Goal: Task Accomplishment & Management: Manage account settings

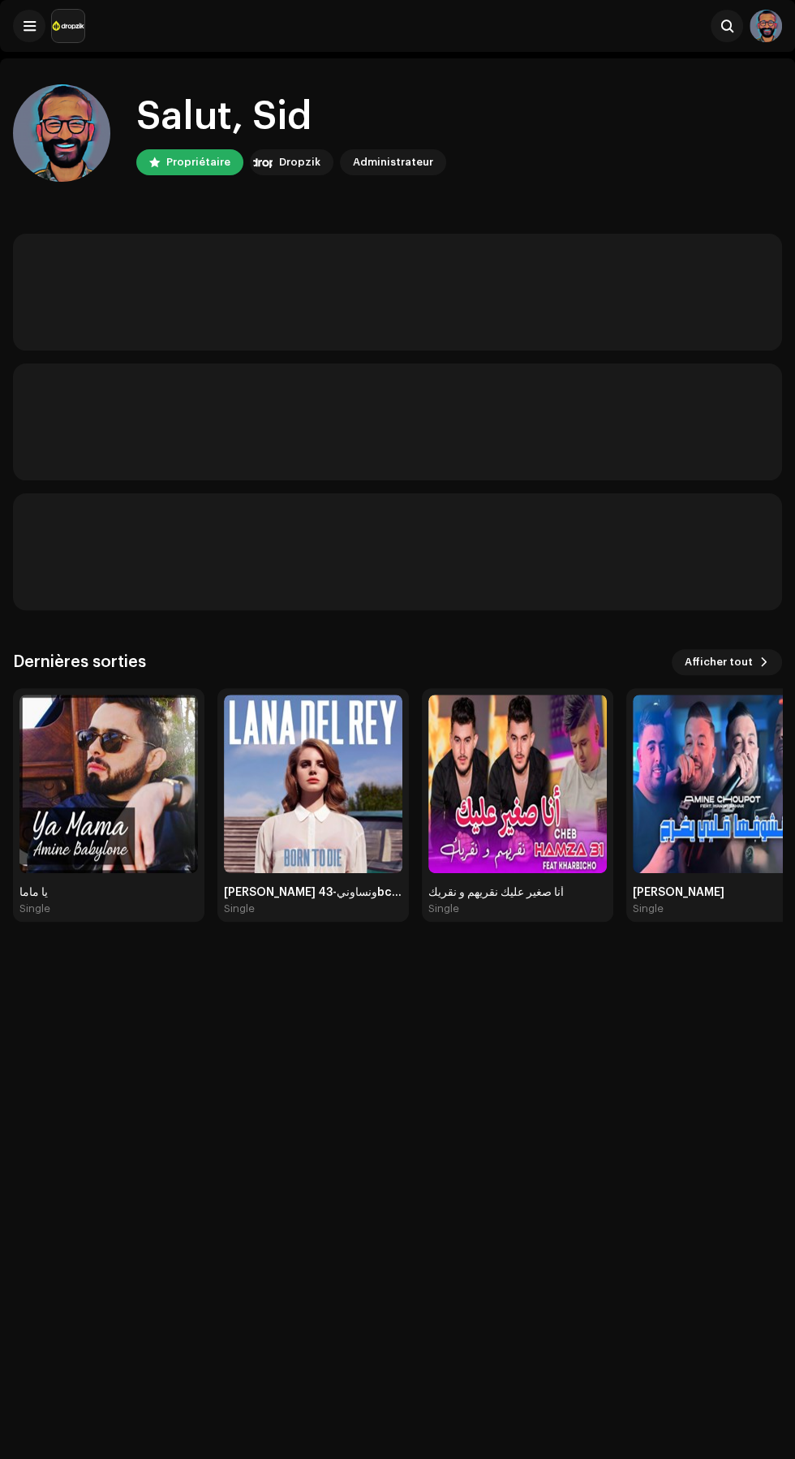
click at [42, 63] on div "Salut, Sid Propriétaire Dropzik Administrateur Dernières sorties Afficher tout …" at bounding box center [397, 502] width 769 height 889
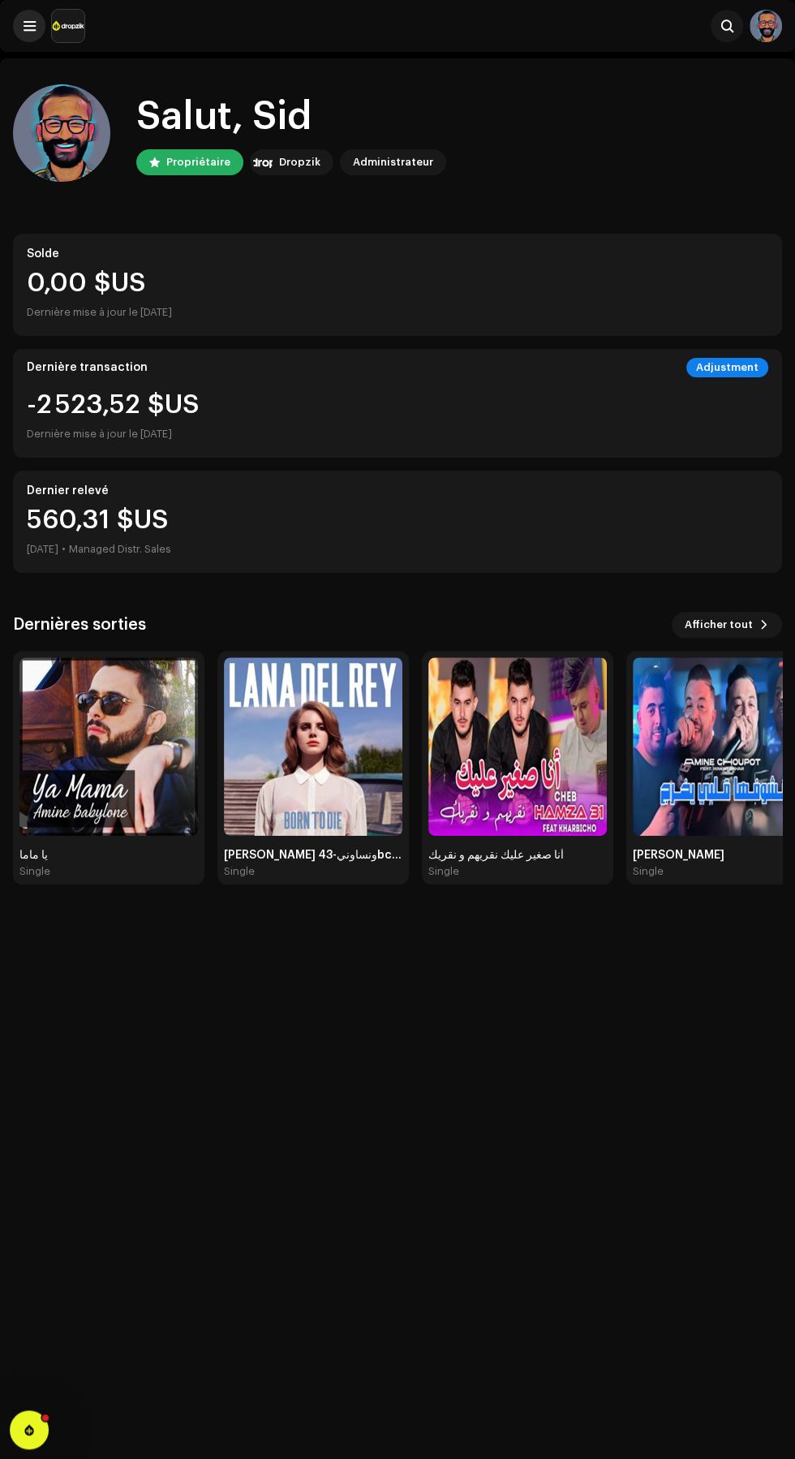
click at [28, 26] on span at bounding box center [30, 25] width 12 height 13
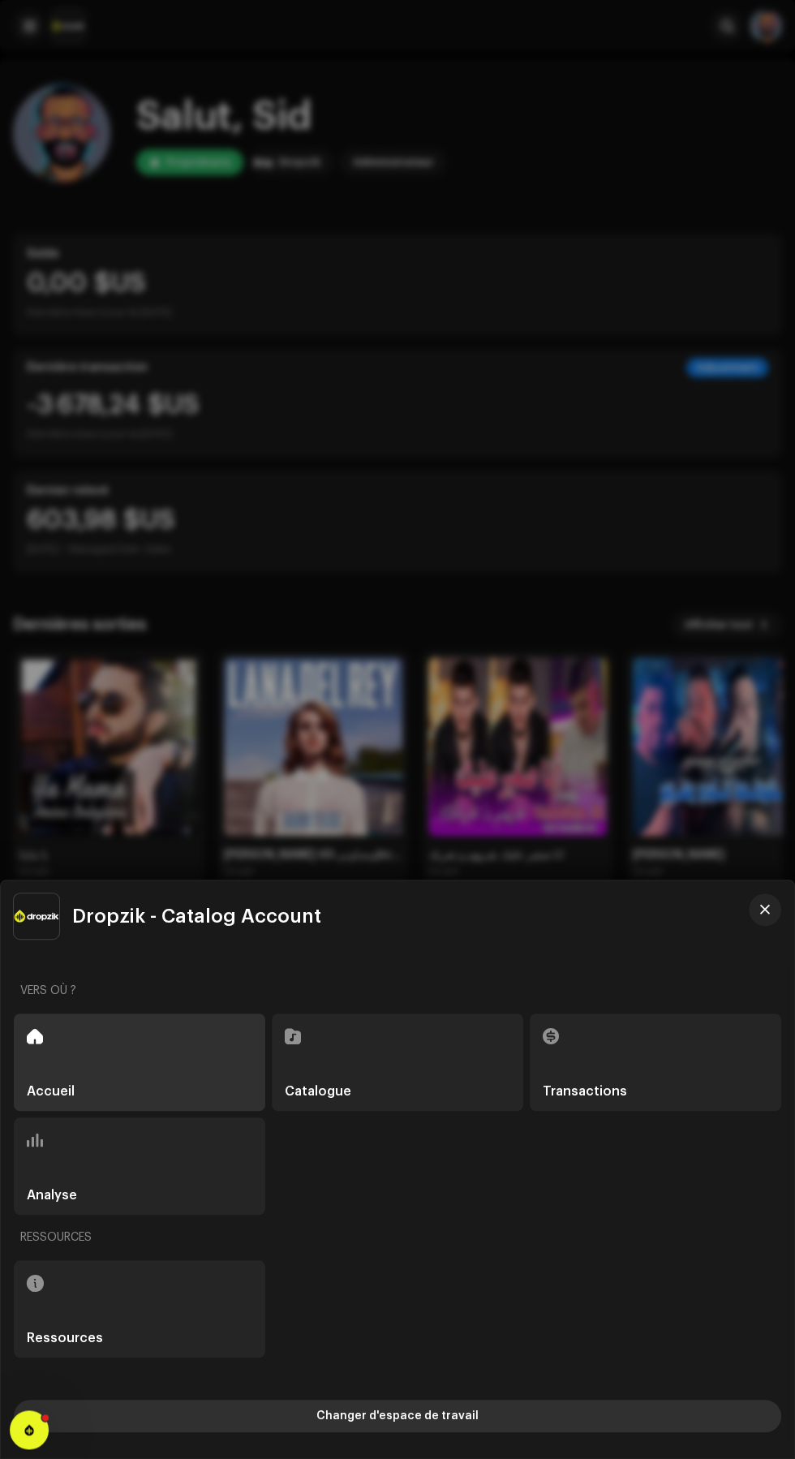
click at [589, 1432] on button "Changer d'espace de travail" at bounding box center [398, 1416] width 768 height 32
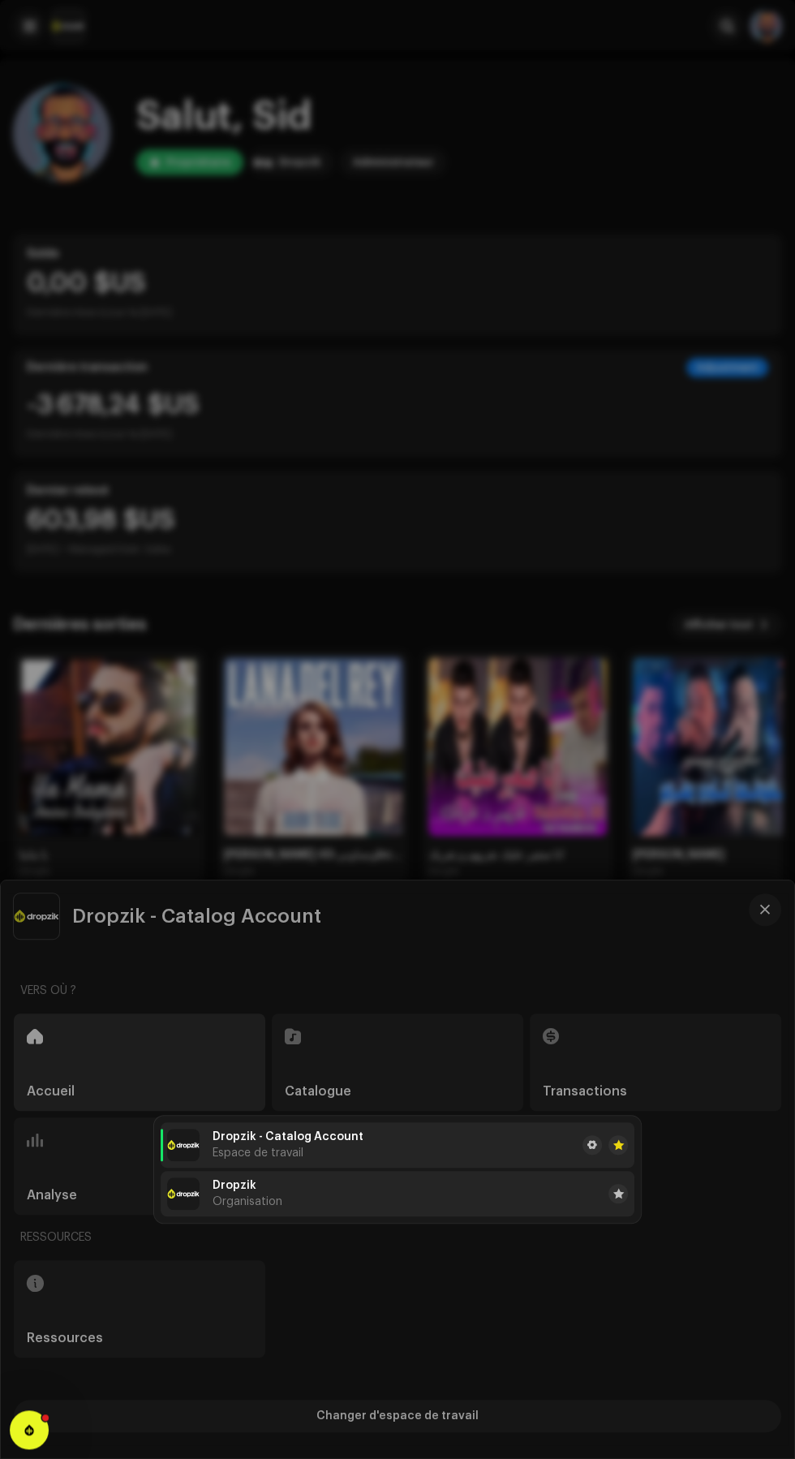
click at [239, 1203] on span "Organisation" at bounding box center [248, 1201] width 70 height 13
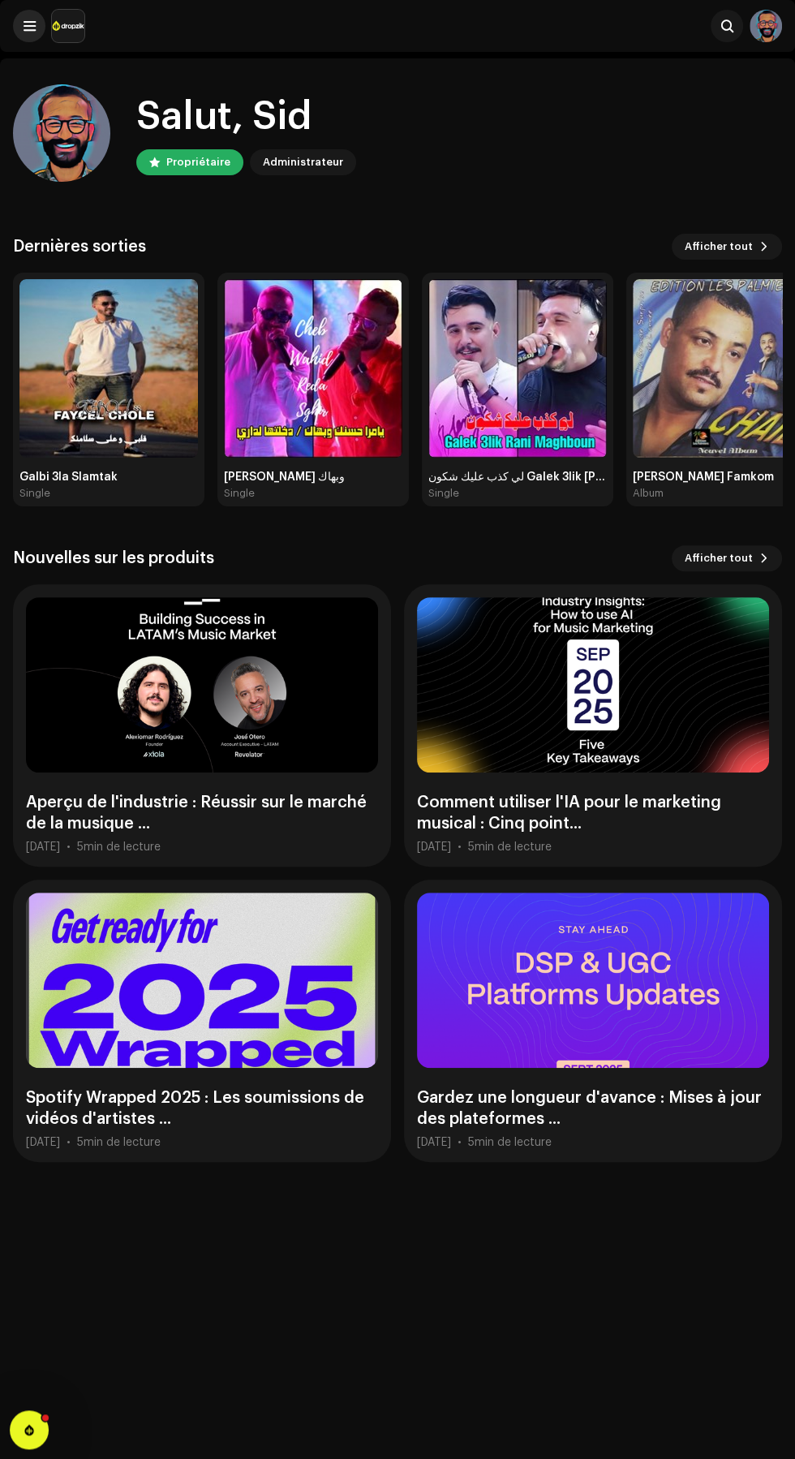
click at [28, 26] on span at bounding box center [30, 25] width 12 height 13
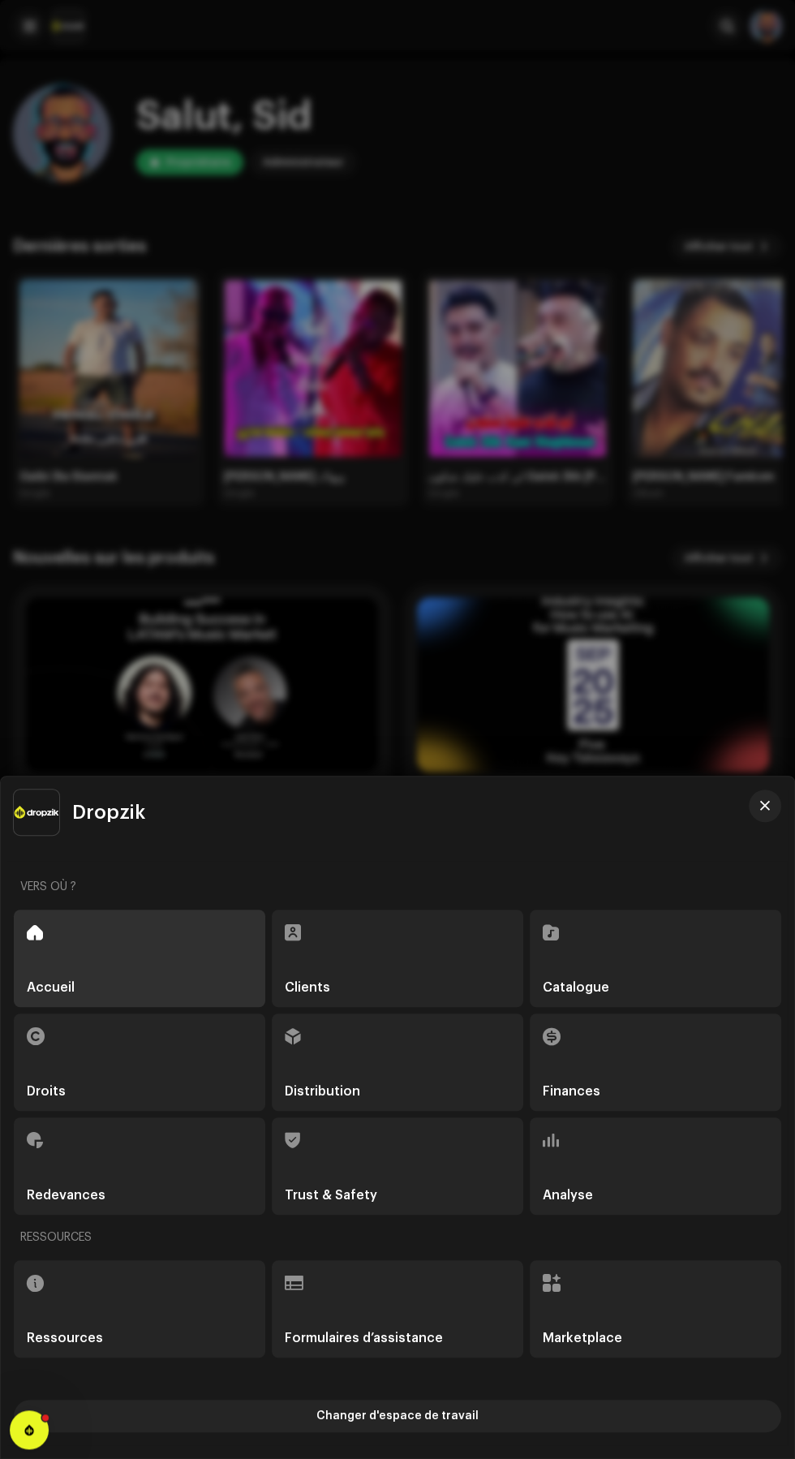
click at [404, 962] on div "Clients" at bounding box center [398, 958] width 252 height 97
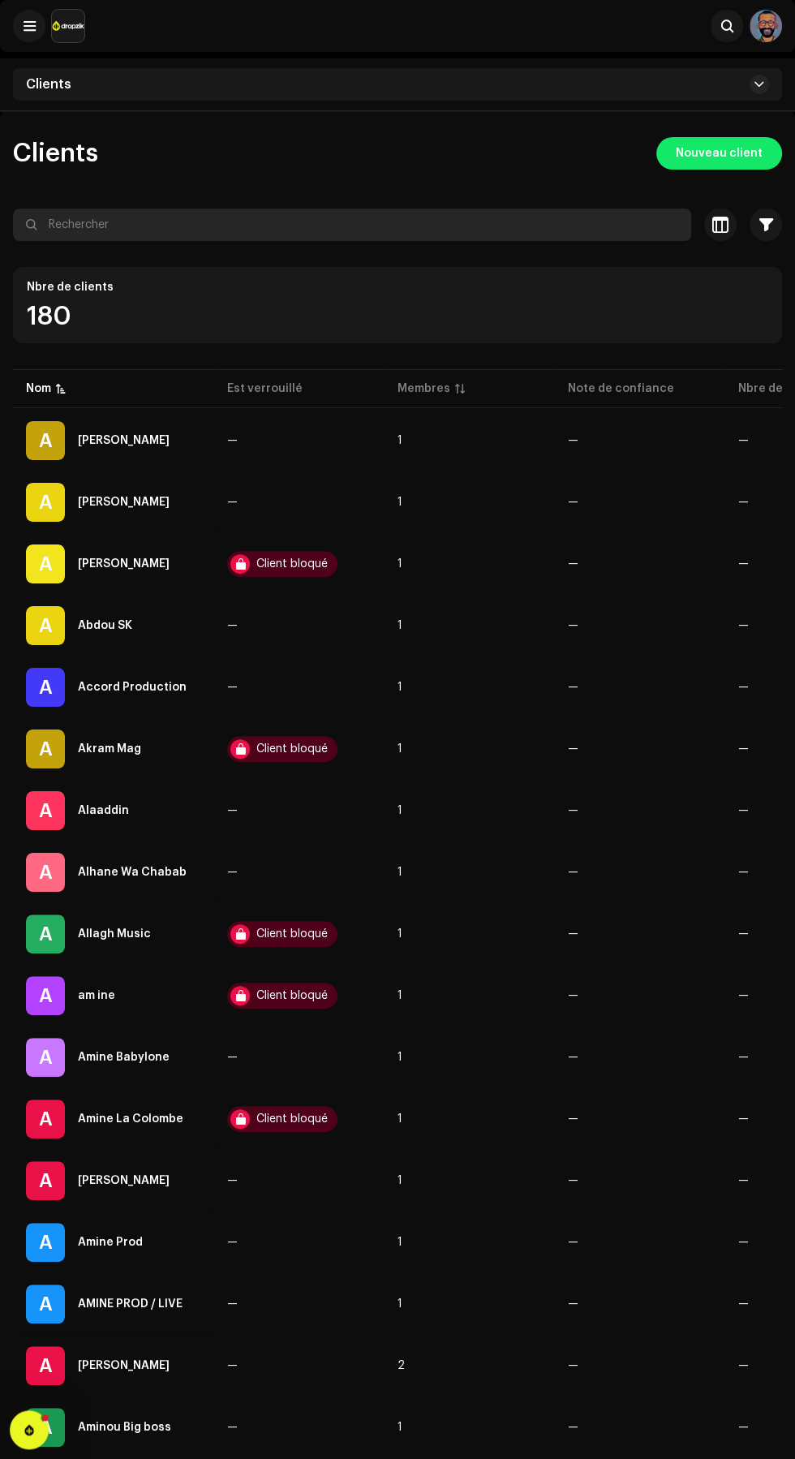
click at [453, 224] on input "text" at bounding box center [352, 225] width 678 height 32
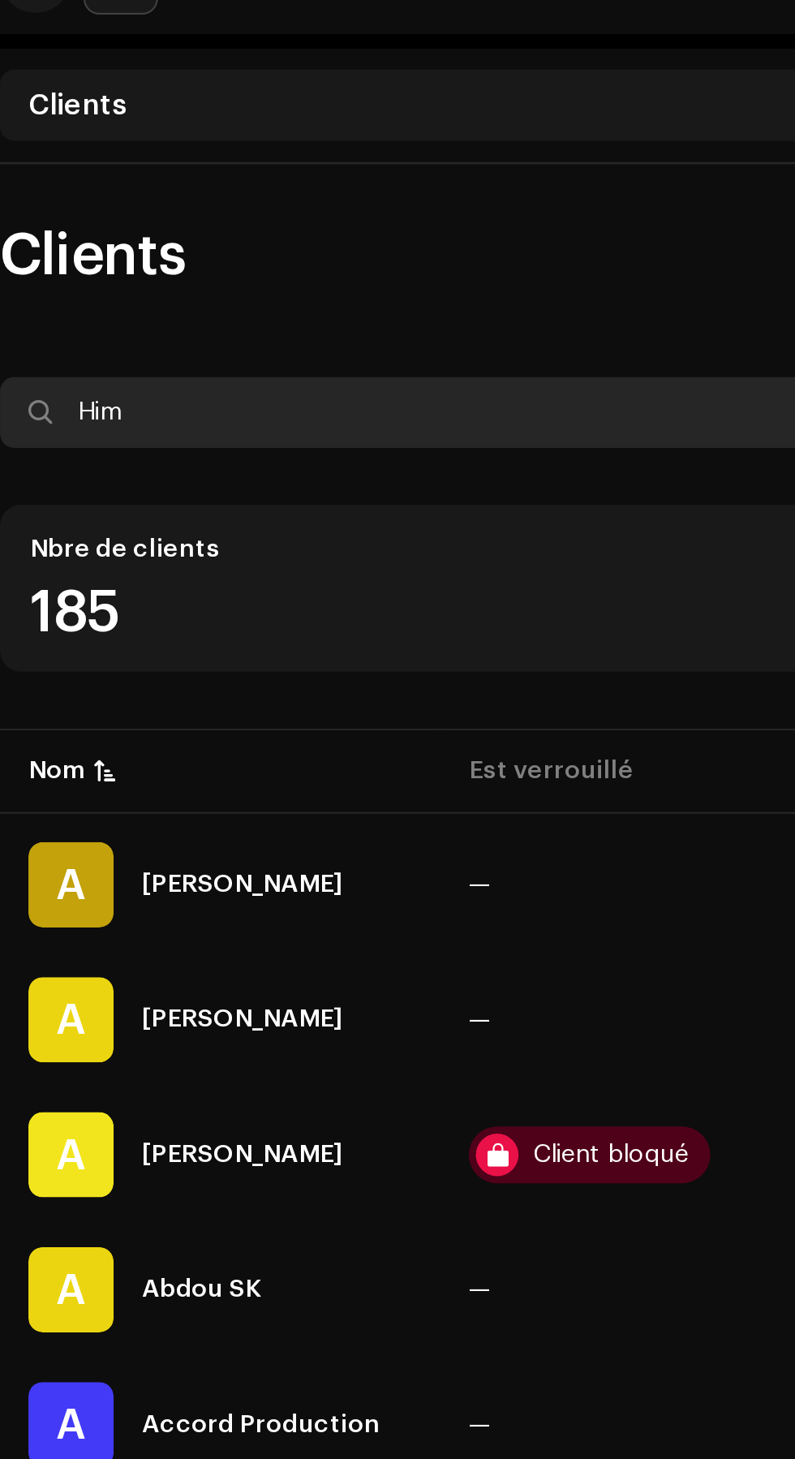
type input "Himo"
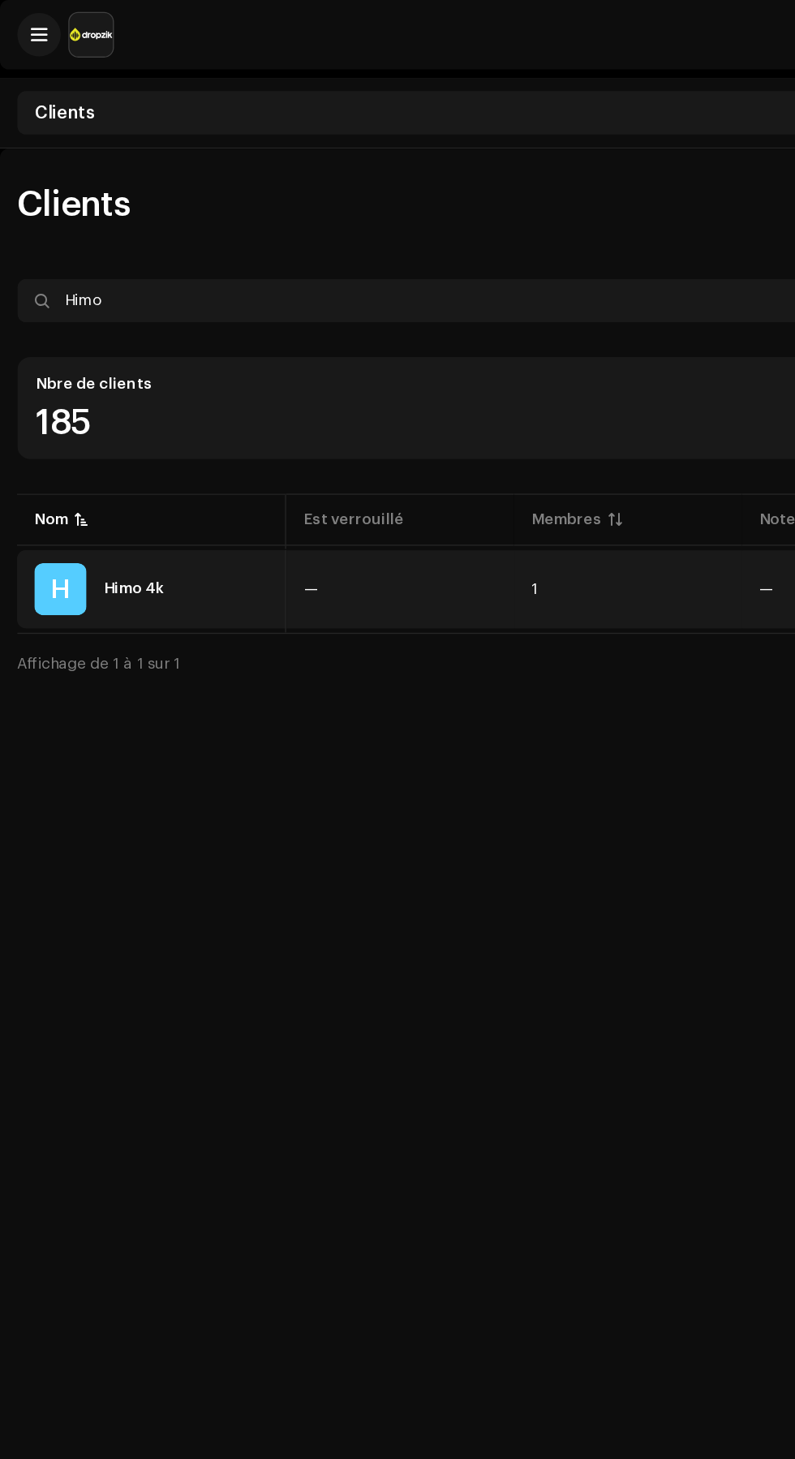
click at [149, 440] on div "H Himo 4k" at bounding box center [113, 440] width 175 height 39
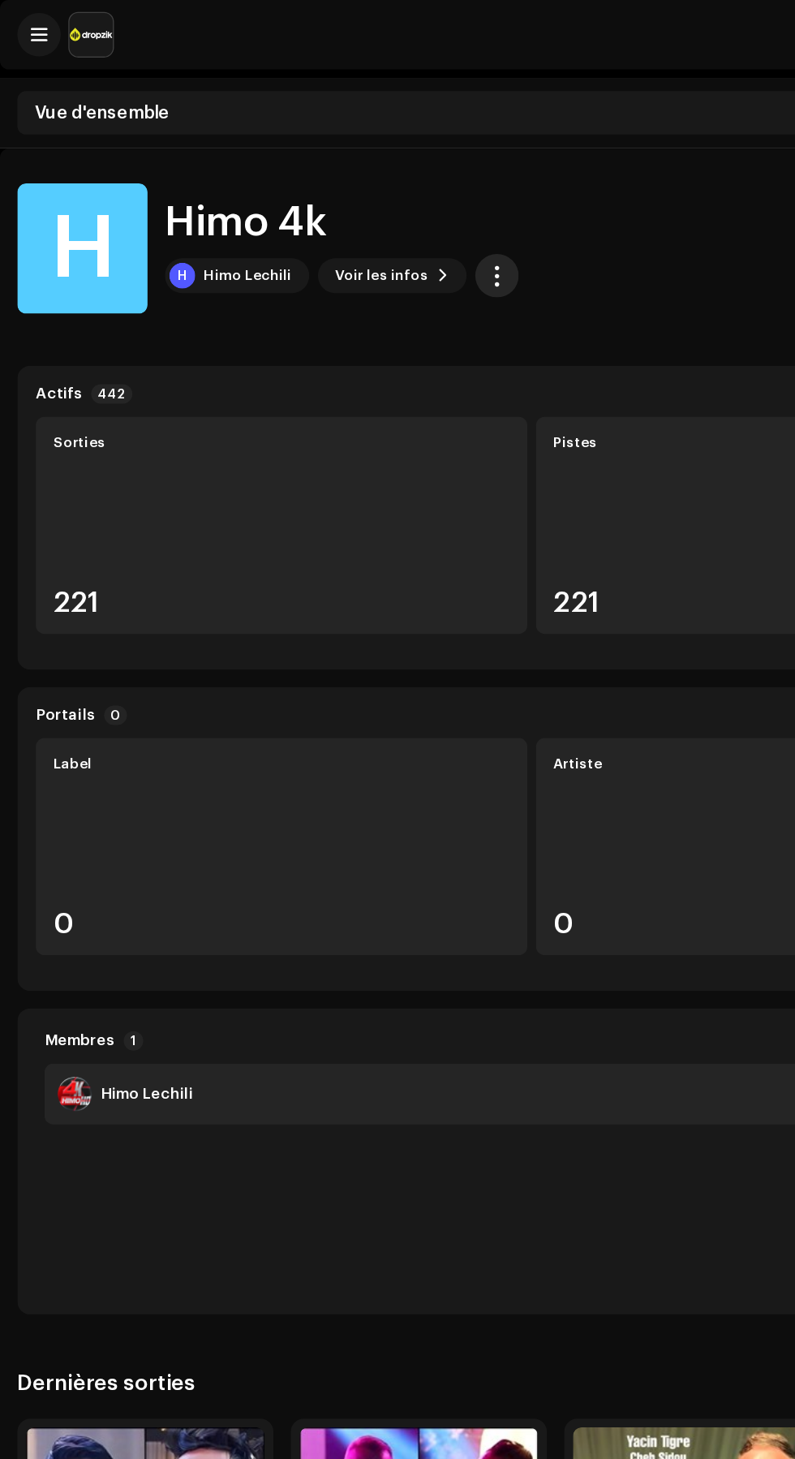
click at [364, 204] on span "button" at bounding box center [371, 206] width 15 height 13
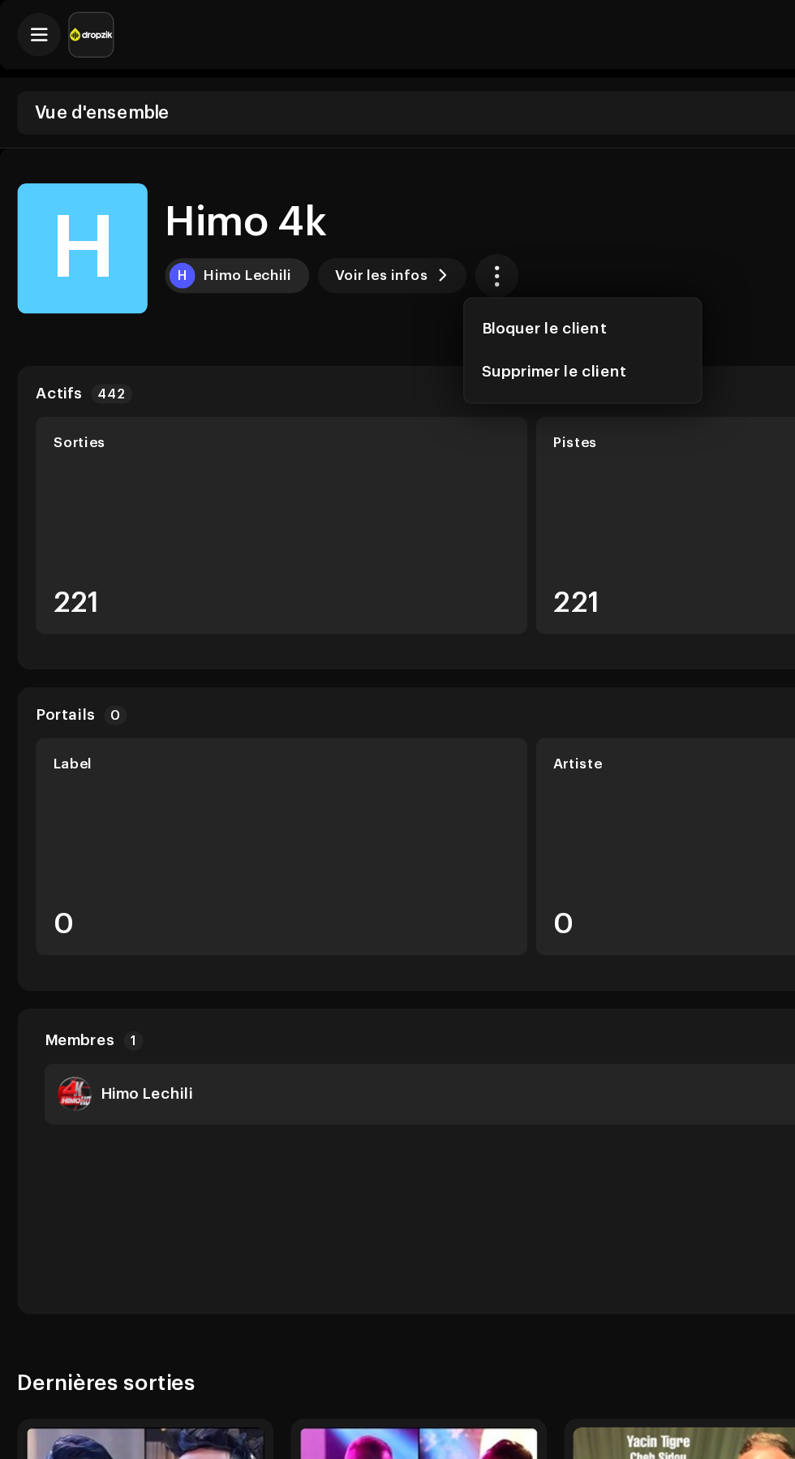
click at [187, 205] on div "Himo Lechili" at bounding box center [186, 206] width 66 height 13
click at [190, 205] on div "Himo Lechili" at bounding box center [186, 206] width 66 height 13
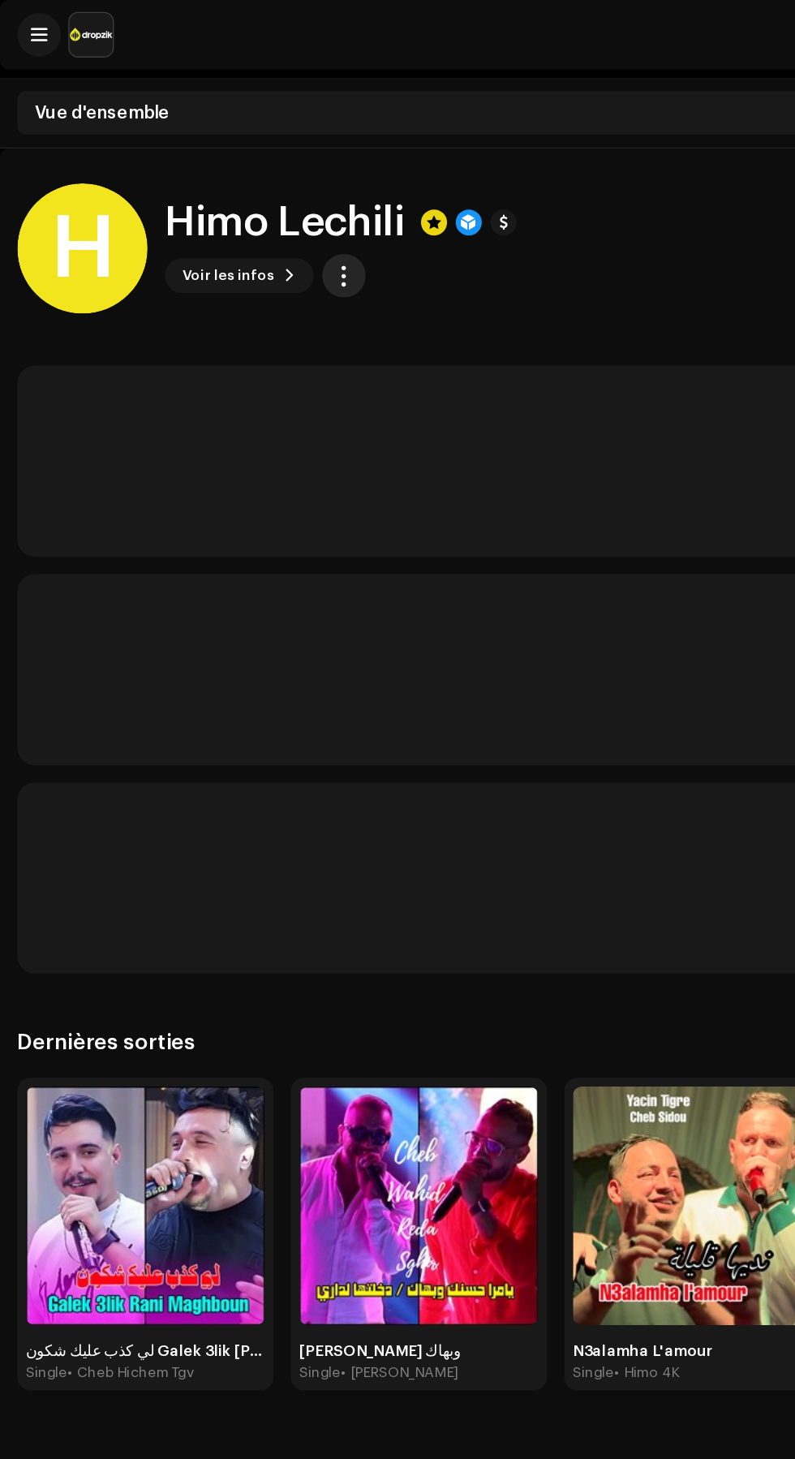
click at [250, 204] on span "button" at bounding box center [257, 206] width 15 height 13
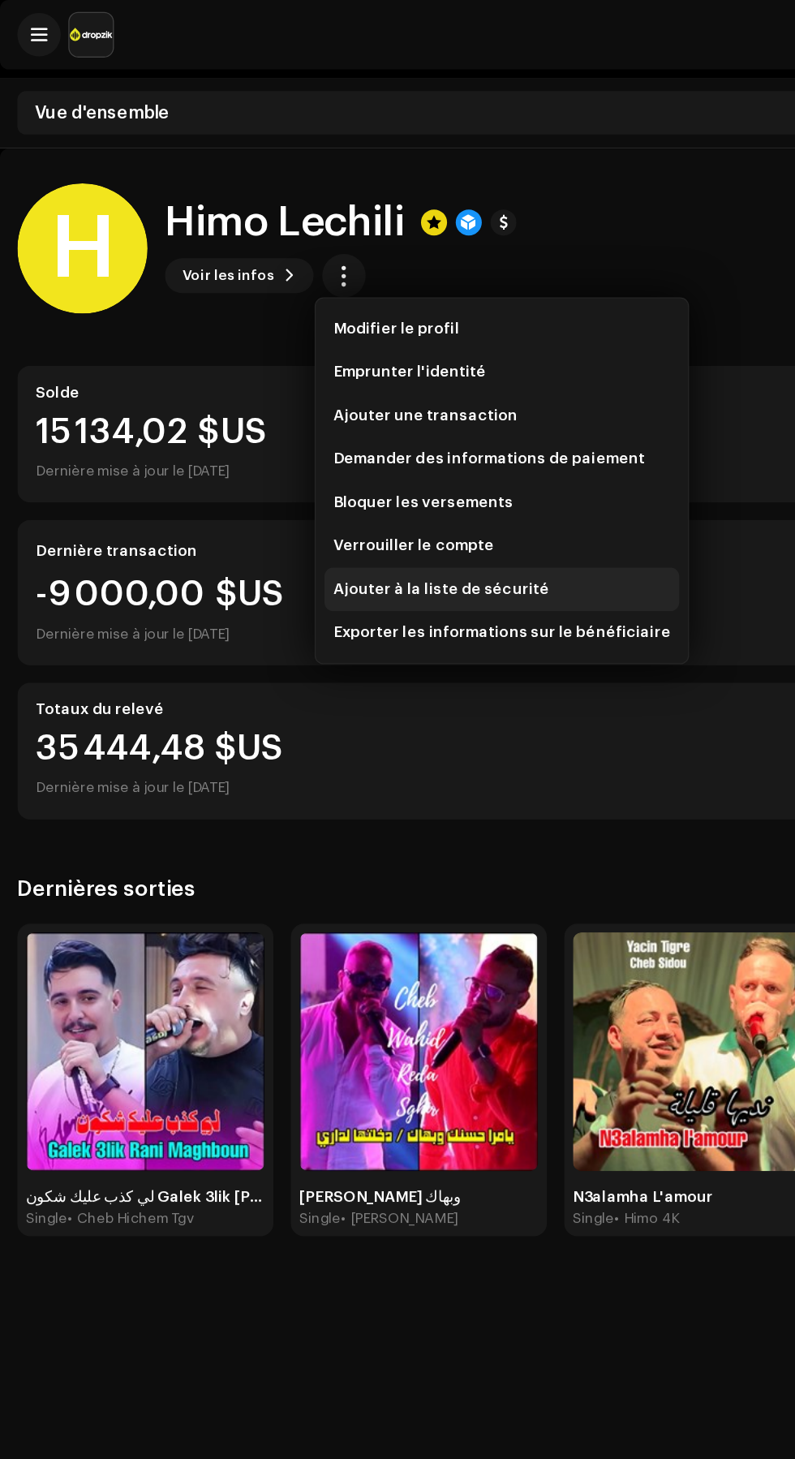
click at [434, 440] on div "Ajouter à la liste de sécurité" at bounding box center [375, 440] width 252 height 13
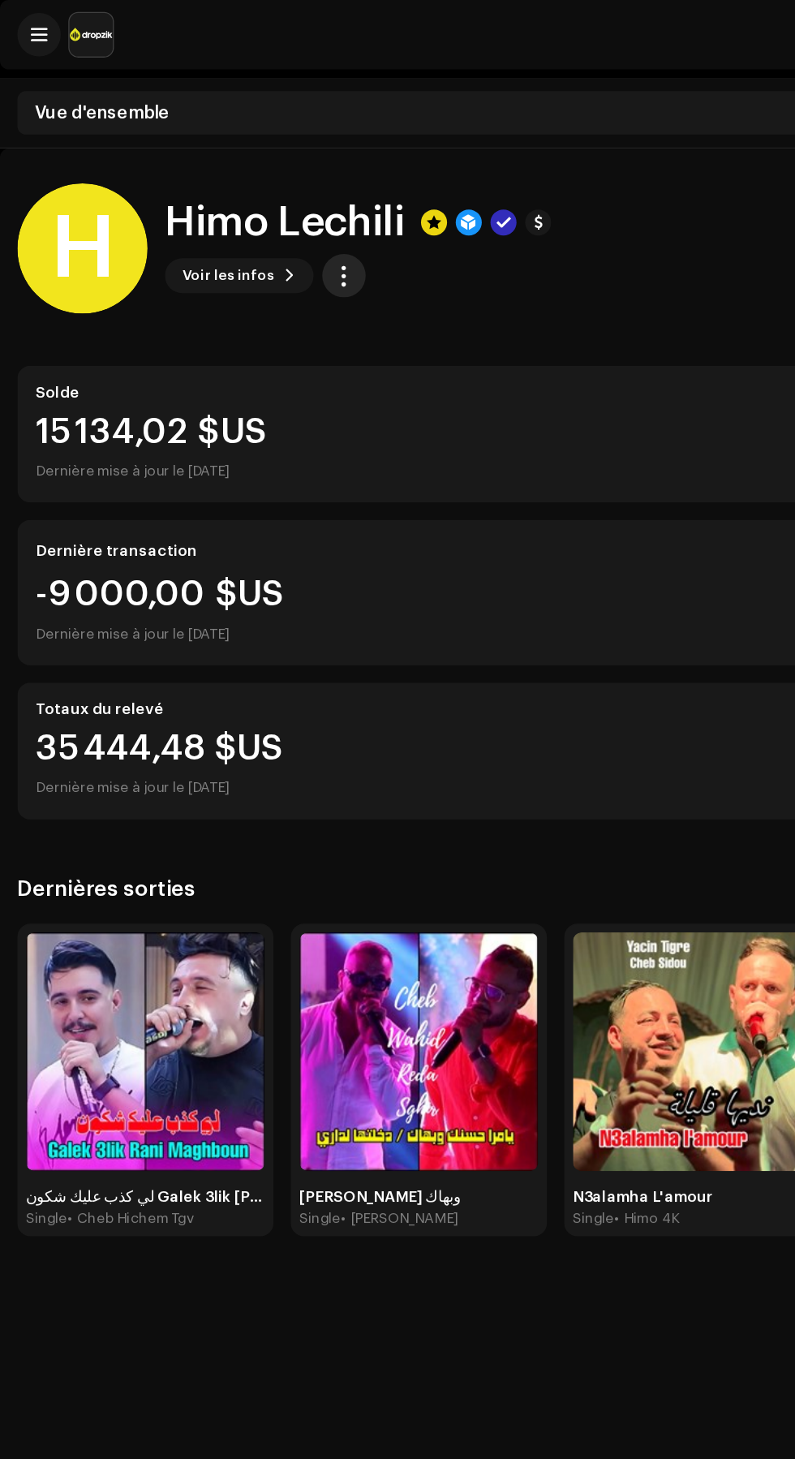
click at [251, 213] on span "button" at bounding box center [257, 206] width 15 height 13
